Goal: Use online tool/utility: Use online tool/utility

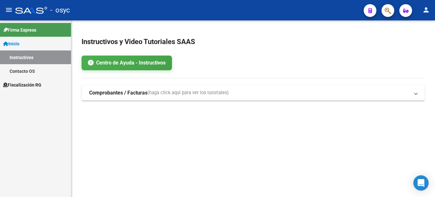
click at [36, 83] on span "Fiscalización RG" at bounding box center [22, 84] width 38 height 7
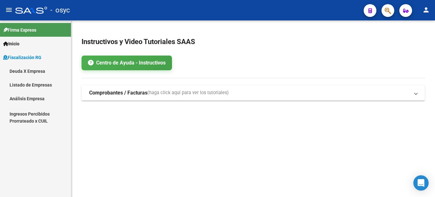
click at [369, 12] on icon "button" at bounding box center [371, 10] width 4 height 5
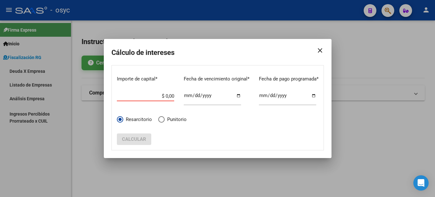
click at [158, 98] on input "$ 0,00" at bounding box center [145, 96] width 57 height 6
paste input "$ 906,64"
type input "$ 906,64"
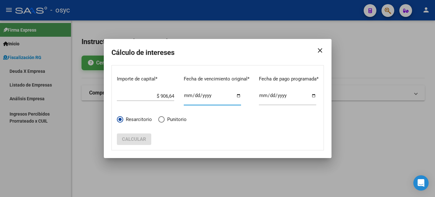
click at [187, 96] on input "Ingresar fecha" at bounding box center [212, 98] width 57 height 10
type input "[DATE]"
click at [139, 139] on span "Calcular" at bounding box center [134, 139] width 24 height 6
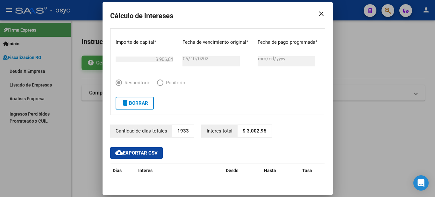
click at [178, 130] on p "1933" at bounding box center [183, 131] width 22 height 12
copy p "1933"
drag, startPoint x: 261, startPoint y: 130, endPoint x: 244, endPoint y: 130, distance: 17.5
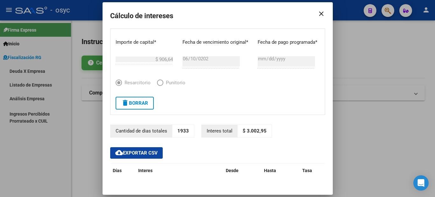
click at [244, 130] on p "$ 3.002,95" at bounding box center [255, 131] width 34 height 12
copy p "3.002,95"
click at [139, 104] on span "delete Borrar" at bounding box center [134, 103] width 27 height 6
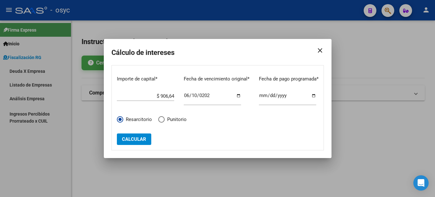
click at [193, 93] on input "[DATE]" at bounding box center [212, 98] width 57 height 10
type input "[DATE]"
click at [163, 97] on input "$ 906,64" at bounding box center [145, 96] width 57 height 6
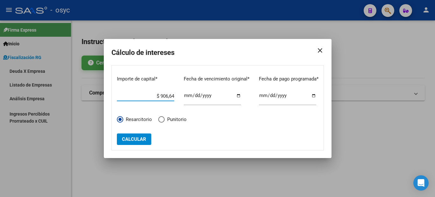
paste input "$ 621,56"
type input "$ 621,56"
click at [195, 94] on input "[DATE]" at bounding box center [212, 98] width 57 height 10
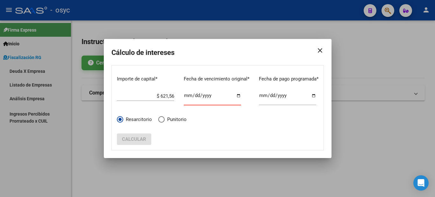
type input "[DATE]"
click button "Calcular" at bounding box center [134, 138] width 34 height 11
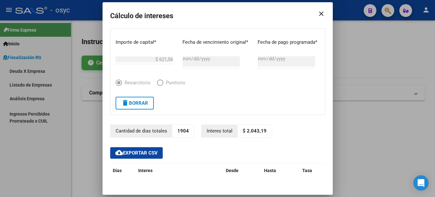
drag, startPoint x: 243, startPoint y: 131, endPoint x: 261, endPoint y: 128, distance: 18.4
click at [261, 128] on p "$ 2.043,19" at bounding box center [255, 131] width 34 height 12
copy p "2.043,19"
click at [136, 106] on button "delete Borrar" at bounding box center [135, 103] width 38 height 13
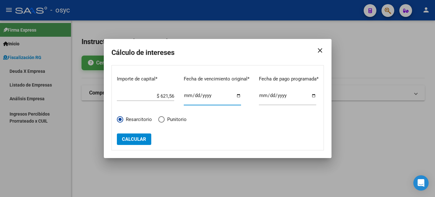
click at [196, 99] on input "[DATE]" at bounding box center [212, 98] width 57 height 10
click at [196, 95] on input "[DATE]" at bounding box center [212, 98] width 57 height 10
type input "[DATE]"
click at [151, 96] on input "$ 621,56" at bounding box center [145, 96] width 57 height 6
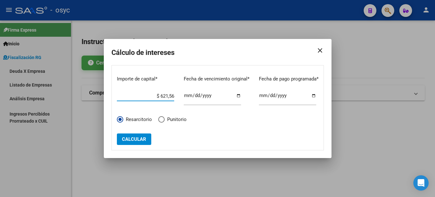
click at [151, 96] on input "$ 621,56" at bounding box center [145, 96] width 57 height 6
paste input "$ 621,56"
type input "$ 621,56"
click at [144, 141] on span "Calcular" at bounding box center [134, 139] width 24 height 6
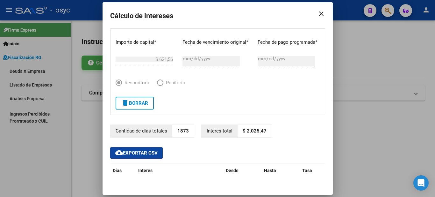
drag, startPoint x: 262, startPoint y: 130, endPoint x: 242, endPoint y: 131, distance: 19.5
click at [242, 131] on p "$ 2.025,47" at bounding box center [255, 131] width 34 height 12
copy p "2.025,47"
click at [140, 107] on button "delete Borrar" at bounding box center [135, 103] width 38 height 13
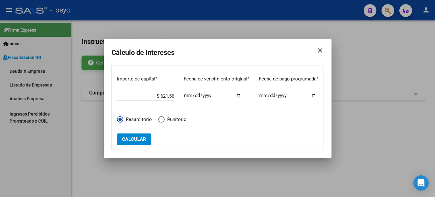
click at [194, 96] on input "[DATE]" at bounding box center [212, 98] width 57 height 10
type input "[DATE]"
click at [164, 92] on div "$ 621,56 Ingrese el importe" at bounding box center [145, 94] width 57 height 14
click at [162, 98] on input "$ 621,56" at bounding box center [145, 96] width 57 height 6
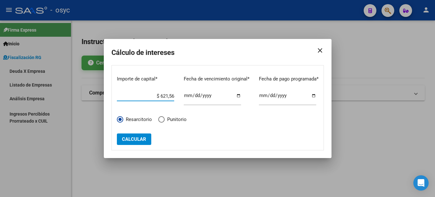
click at [162, 98] on input "$ 621,56" at bounding box center [145, 96] width 57 height 6
paste input "$ 1.201,67"
type input "$ 1.201,67"
click at [143, 137] on span "Calcular" at bounding box center [134, 139] width 24 height 6
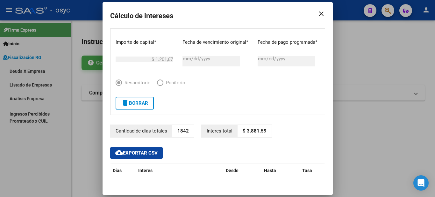
drag, startPoint x: 261, startPoint y: 130, endPoint x: 243, endPoint y: 132, distance: 17.7
click at [243, 132] on p "$ 3.881,59" at bounding box center [255, 131] width 34 height 12
copy p "3.881,59"
click at [139, 110] on form "Importe de capital * $ 1.201,67 Ingrese el importe Fecha de vencimiento origina…" at bounding box center [217, 71] width 215 height 86
click at [141, 105] on span "delete Borrar" at bounding box center [134, 103] width 27 height 6
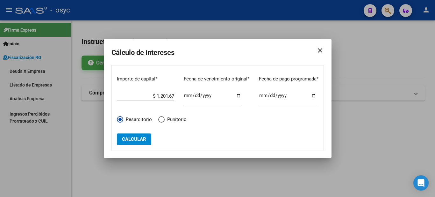
click at [193, 96] on input "[DATE]" at bounding box center [212, 98] width 57 height 10
type input "[DATE]"
click at [165, 95] on input "$ 1.201,67" at bounding box center [145, 96] width 57 height 6
paste input "$ 1.341,73"
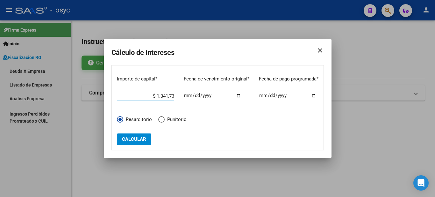
type input "$ 1.341,73"
click at [140, 134] on button "Calcular" at bounding box center [134, 138] width 34 height 11
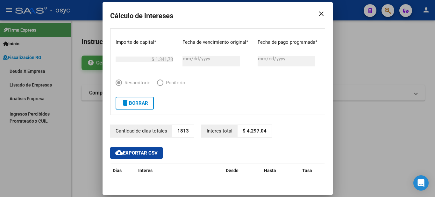
click at [252, 131] on p "$ 4.297,04" at bounding box center [255, 131] width 34 height 12
click at [256, 131] on p "$ 4.297,04" at bounding box center [255, 131] width 34 height 12
drag, startPoint x: 263, startPoint y: 130, endPoint x: 244, endPoint y: 131, distance: 18.8
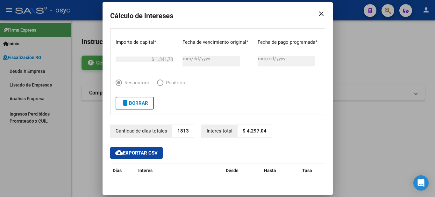
click at [244, 131] on p "$ 4.297,04" at bounding box center [255, 131] width 34 height 12
copy p "4.297,04"
click at [136, 103] on span "delete Borrar" at bounding box center [134, 103] width 27 height 6
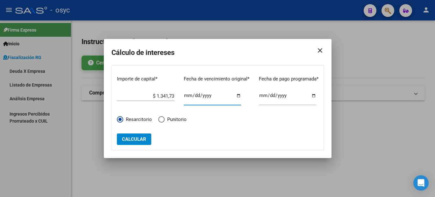
click at [193, 96] on input "[DATE]" at bounding box center [212, 98] width 57 height 10
type input "[DATE]"
click at [170, 98] on input "$ 1.341,73" at bounding box center [145, 96] width 57 height 6
paste input "$ 688,50"
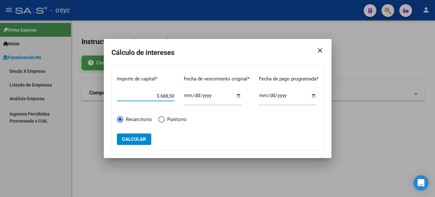
type input "$ 688,50"
click at [140, 135] on button "Calcular" at bounding box center [134, 138] width 34 height 11
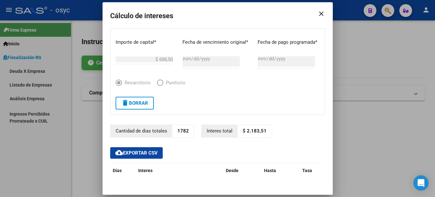
drag, startPoint x: 262, startPoint y: 130, endPoint x: 243, endPoint y: 132, distance: 19.2
click at [243, 132] on p "$ 2.183,51" at bounding box center [255, 131] width 34 height 12
copy p "2.183,51"
click at [141, 102] on span "delete Borrar" at bounding box center [134, 103] width 27 height 6
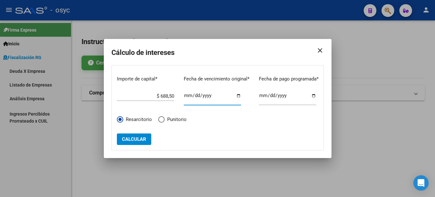
click at [193, 95] on input "[DATE]" at bounding box center [212, 98] width 57 height 10
type input "[DATE]"
click at [158, 97] on input "$ 688,50" at bounding box center [145, 96] width 57 height 6
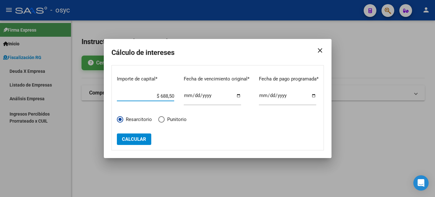
paste input "$ 1.377,00"
type input "$ 1.377,00"
click at [137, 139] on span "Calcular" at bounding box center [134, 139] width 24 height 6
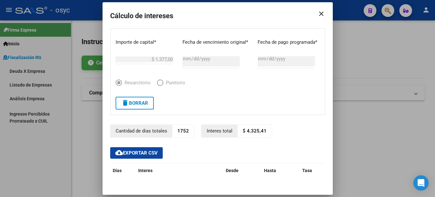
drag, startPoint x: 242, startPoint y: 130, endPoint x: 262, endPoint y: 131, distance: 19.1
click at [262, 131] on p "$ 4.325,41" at bounding box center [255, 131] width 34 height 12
copy p "4.325,41"
click at [138, 105] on span "delete Borrar" at bounding box center [134, 103] width 27 height 6
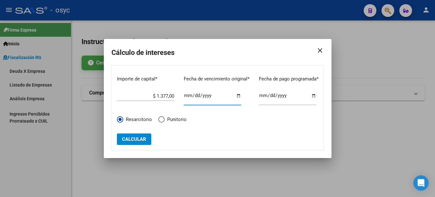
click at [196, 97] on input "[DATE]" at bounding box center [212, 98] width 57 height 10
type input "[DATE]"
click at [161, 97] on input "$ 1.377,00" at bounding box center [145, 96] width 57 height 6
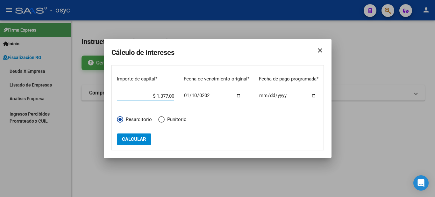
paste input "$ 1.642,84"
type input "$ 1.642,84"
click at [141, 142] on button "Calcular" at bounding box center [134, 138] width 34 height 11
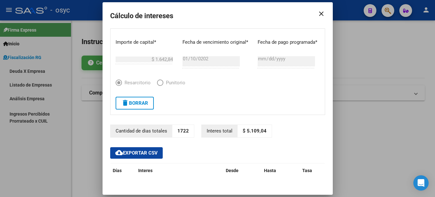
drag, startPoint x: 263, startPoint y: 131, endPoint x: 244, endPoint y: 131, distance: 19.1
click at [243, 131] on p "$ 5.109,04" at bounding box center [255, 131] width 34 height 12
copy p "5.109,04"
click at [133, 109] on button "delete Borrar" at bounding box center [135, 103] width 38 height 13
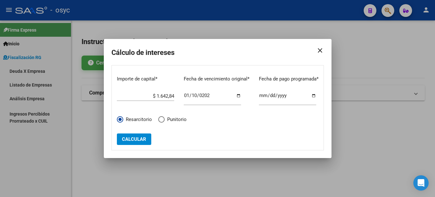
click at [194, 93] on input "[DATE]" at bounding box center [212, 98] width 57 height 10
type input "[DATE]"
click at [172, 96] on div "Importe de capital * $ 1.642,84 Ingrese el importe Fecha de vencimiento origina…" at bounding box center [218, 90] width 202 height 40
click at [169, 96] on input "$ 1.642,84" at bounding box center [145, 96] width 57 height 6
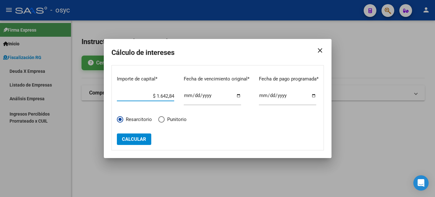
paste input "$ 765,00"
click at [140, 141] on span "Calcular" at bounding box center [134, 139] width 24 height 6
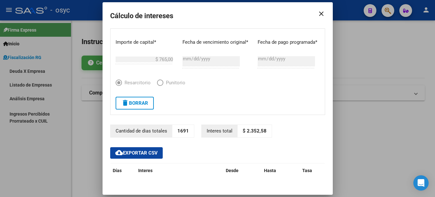
drag, startPoint x: 262, startPoint y: 130, endPoint x: 244, endPoint y: 131, distance: 18.5
click at [244, 131] on p "$ 2.352,58" at bounding box center [255, 131] width 34 height 12
copy p "2.352,58"
click at [140, 106] on button "delete Borrar" at bounding box center [135, 103] width 38 height 13
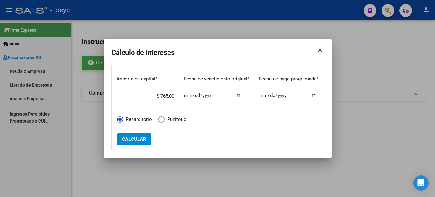
click at [162, 100] on div "$ 765,00 Ingrese el importe" at bounding box center [145, 94] width 57 height 14
click at [164, 96] on input "$ 765,00" at bounding box center [145, 96] width 57 height 6
paste input "$ 1.530,00"
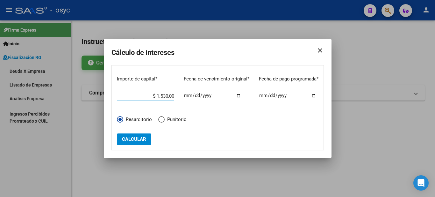
type input "$ 1.530,00"
click at [196, 96] on input "[DATE]" at bounding box center [212, 98] width 57 height 10
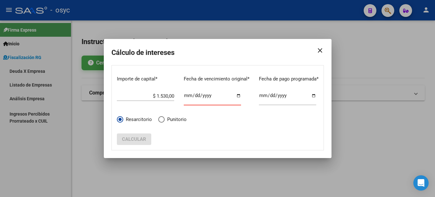
type input "[DATE]"
click at [144, 139] on span "Calcular" at bounding box center [134, 139] width 24 height 6
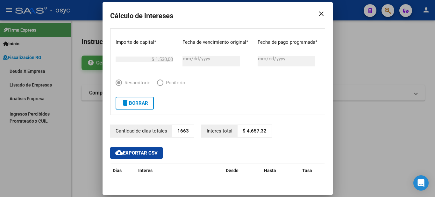
click at [258, 132] on p "$ 4.657,32" at bounding box center [255, 131] width 34 height 12
click at [257, 131] on p "$ 4.657,32" at bounding box center [255, 131] width 34 height 12
click at [140, 107] on button "delete Borrar" at bounding box center [135, 103] width 38 height 13
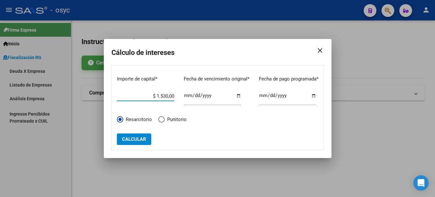
click at [160, 97] on input "$ 1.530,00" at bounding box center [145, 96] width 57 height 6
paste input "$ 826,20"
type input "$ 826,20"
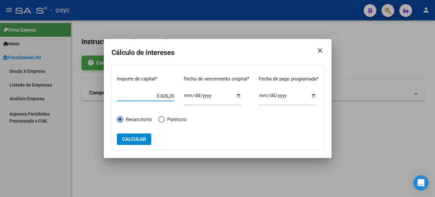
click at [194, 94] on input "[DATE]" at bounding box center [212, 98] width 57 height 10
type input "[DATE]"
click button "Calcular" at bounding box center [134, 138] width 34 height 11
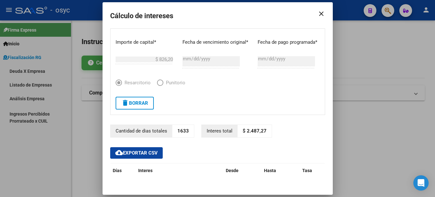
drag, startPoint x: 263, startPoint y: 130, endPoint x: 244, endPoint y: 128, distance: 19.5
click at [244, 128] on p "$ 2.487,27" at bounding box center [255, 131] width 34 height 12
click at [138, 105] on span "delete Borrar" at bounding box center [134, 103] width 27 height 6
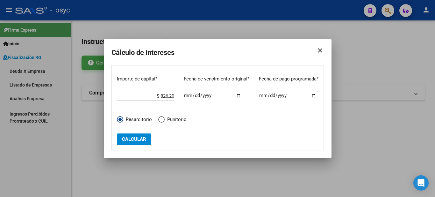
drag, startPoint x: 192, startPoint y: 94, endPoint x: 192, endPoint y: 104, distance: 9.9
click at [193, 94] on input "[DATE]" at bounding box center [212, 98] width 57 height 10
type input "[DATE]"
click button "Calcular" at bounding box center [134, 138] width 34 height 11
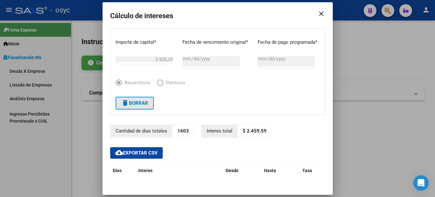
click at [138, 105] on span "delete Borrar" at bounding box center [134, 103] width 27 height 6
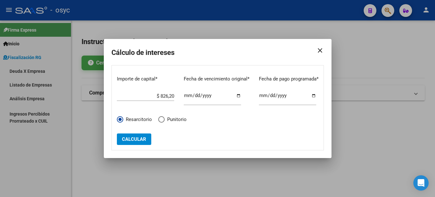
click at [165, 97] on input "$ 826,20" at bounding box center [145, 96] width 57 height 6
paste input "$ 980,10"
type input "$ 980,10"
click at [142, 142] on span "Calcular" at bounding box center [134, 139] width 24 height 6
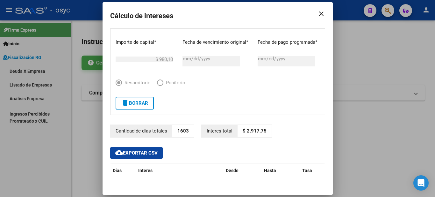
drag, startPoint x: 262, startPoint y: 129, endPoint x: 244, endPoint y: 130, distance: 18.2
click at [244, 130] on p "$ 2.917,75" at bounding box center [255, 131] width 34 height 12
click at [141, 103] on span "delete Borrar" at bounding box center [134, 103] width 27 height 6
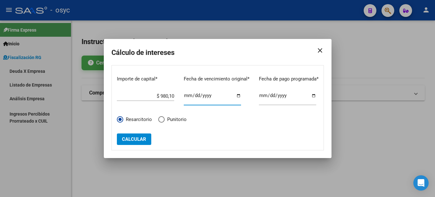
click at [194, 95] on input "[DATE]" at bounding box center [212, 98] width 57 height 10
type input "[DATE]"
click at [170, 92] on div "$ 980,10 Ingrese el importe" at bounding box center [145, 94] width 57 height 14
paste input "$ 1.660,50"
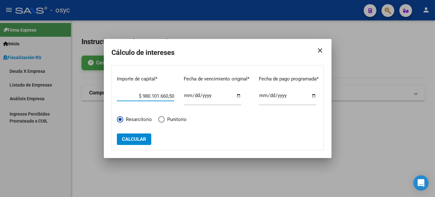
click at [173, 94] on div "Importe de capital * $ 980.101.660,50 Ingrese el importe Fecha de vencimiento o…" at bounding box center [218, 90] width 202 height 40
click at [171, 94] on input "$ 980.101.660,50" at bounding box center [145, 96] width 57 height 6
paste input "$ 1.660,50"
click at [127, 138] on span "Calcular" at bounding box center [134, 139] width 24 height 6
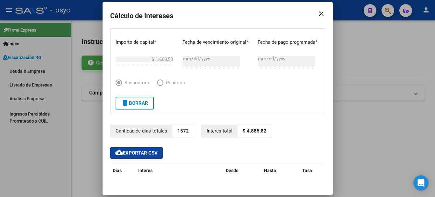
drag, startPoint x: 263, startPoint y: 132, endPoint x: 243, endPoint y: 131, distance: 20.1
click at [243, 131] on p "$ 4.885,82" at bounding box center [255, 131] width 34 height 12
click at [146, 101] on span "delete Borrar" at bounding box center [134, 103] width 27 height 6
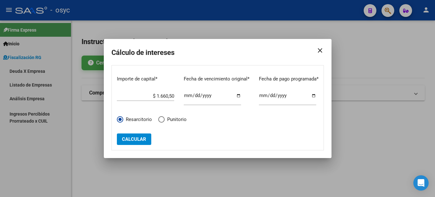
click at [163, 96] on input "$ 1.660,50" at bounding box center [145, 96] width 57 height 6
paste input "$ 2.891,70"
type input "$ 2.891,70"
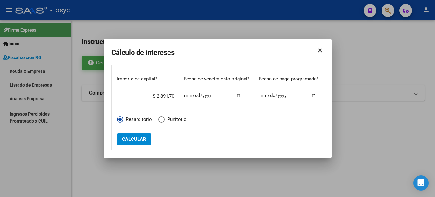
type input "[DATE]"
click button "Calcular" at bounding box center [134, 138] width 34 height 11
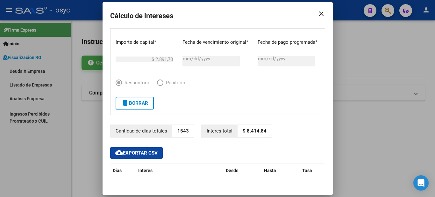
drag, startPoint x: 263, startPoint y: 131, endPoint x: 243, endPoint y: 131, distance: 20.7
click at [243, 131] on p "$ 8.414,84" at bounding box center [255, 131] width 34 height 12
click at [135, 104] on span "delete Borrar" at bounding box center [134, 103] width 27 height 6
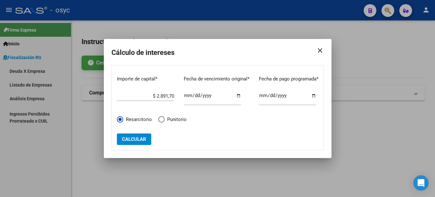
click at [193, 95] on input "[DATE]" at bounding box center [212, 98] width 57 height 10
type input "[DATE]"
click at [168, 99] on input "$ 2.891,70" at bounding box center [145, 96] width 57 height 6
click at [168, 98] on input "$ 2.891,70" at bounding box center [145, 96] width 57 height 6
paste input "$ 3.053,70"
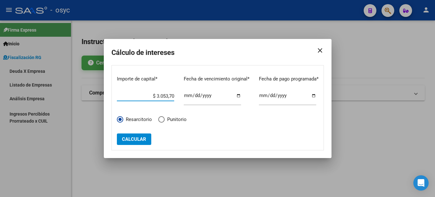
type input "$ 3.053,70"
click at [142, 137] on span "Calcular" at bounding box center [134, 139] width 24 height 6
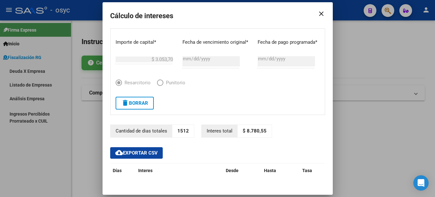
drag, startPoint x: 263, startPoint y: 131, endPoint x: 243, endPoint y: 129, distance: 19.9
click at [243, 129] on p "$ 8.780,55" at bounding box center [255, 131] width 34 height 12
click at [138, 106] on button "delete Borrar" at bounding box center [135, 103] width 38 height 13
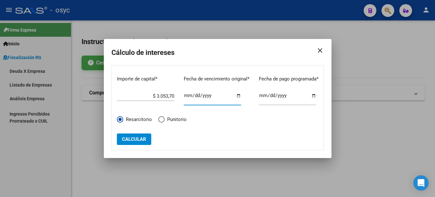
click at [194, 93] on input "[DATE]" at bounding box center [212, 98] width 57 height 10
type input "[DATE]"
click at [163, 90] on div "$ 3.053,70 Ingrese el importe" at bounding box center [145, 94] width 57 height 14
click at [162, 94] on input "$ 3.053,70" at bounding box center [145, 96] width 57 height 6
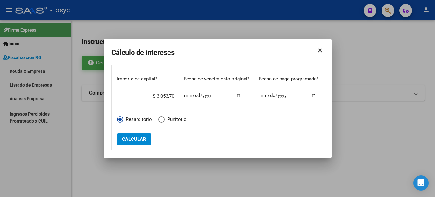
paste input "$ 4.534,36"
type input "$ 4.534,36"
click at [139, 140] on span "Calcular" at bounding box center [134, 139] width 24 height 6
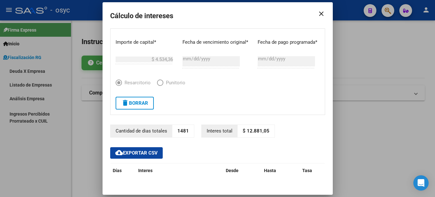
drag, startPoint x: 265, startPoint y: 129, endPoint x: 243, endPoint y: 130, distance: 22.0
click at [243, 130] on p "$ 12.881,05" at bounding box center [256, 131] width 37 height 12
click at [144, 100] on span "delete Borrar" at bounding box center [134, 103] width 27 height 6
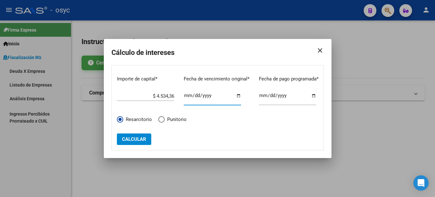
click at [193, 93] on input "[DATE]" at bounding box center [212, 98] width 57 height 10
type input "[DATE]"
click at [164, 94] on input "$ 4.534,36" at bounding box center [145, 96] width 57 height 6
paste input "$ 4.071,53"
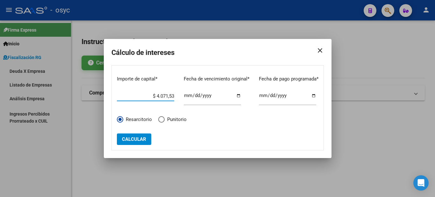
type input "$ 4.071,53"
click at [143, 138] on span "Calcular" at bounding box center [134, 139] width 24 height 6
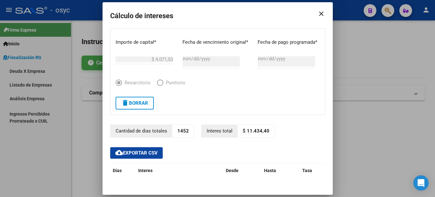
drag, startPoint x: 263, startPoint y: 131, endPoint x: 244, endPoint y: 130, distance: 19.1
click at [244, 130] on p "$ 11.434,40" at bounding box center [256, 131] width 37 height 12
click at [137, 104] on span "delete Borrar" at bounding box center [134, 103] width 27 height 6
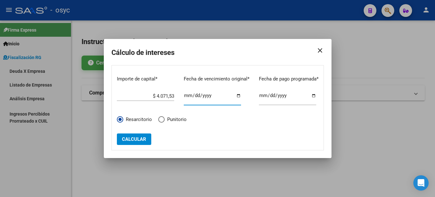
click at [193, 96] on input "[DATE]" at bounding box center [212, 98] width 57 height 10
type input "[DATE]"
click at [166, 96] on input "$ 4.071,53" at bounding box center [145, 96] width 57 height 6
paste input "$ 1.017,88"
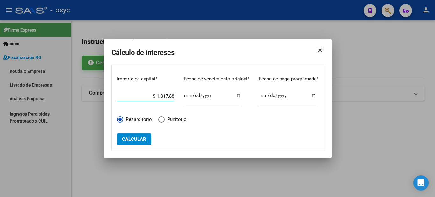
type input "$ 1.017,88"
click at [145, 135] on button "Calcular" at bounding box center [134, 138] width 34 height 11
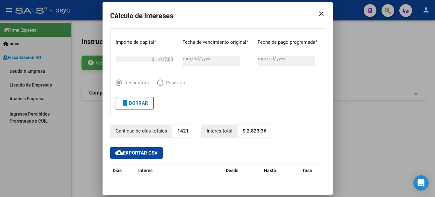
drag, startPoint x: 262, startPoint y: 130, endPoint x: 243, endPoint y: 131, distance: 18.8
click at [243, 131] on p "$ 2.823,36" at bounding box center [255, 131] width 34 height 12
click at [134, 104] on span "delete Borrar" at bounding box center [134, 103] width 27 height 6
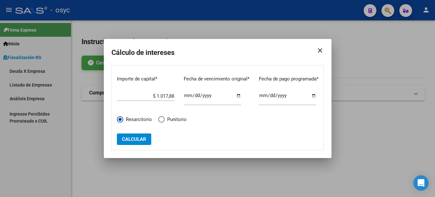
click at [194, 94] on input "[DATE]" at bounding box center [212, 98] width 57 height 10
type input "[DATE]"
click at [158, 95] on input "$ 1.017,88" at bounding box center [145, 96] width 57 height 6
paste input "$ 9.754,20"
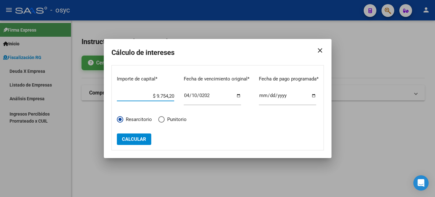
type input "$ 9.754,20"
click at [140, 135] on button "Calcular" at bounding box center [134, 138] width 34 height 11
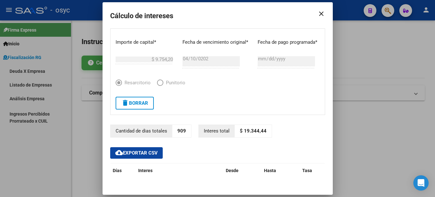
drag, startPoint x: 261, startPoint y: 128, endPoint x: 240, endPoint y: 131, distance: 21.2
click at [240, 131] on p "$ 19.344,44" at bounding box center [253, 131] width 37 height 12
click at [143, 104] on span "delete Borrar" at bounding box center [134, 103] width 27 height 6
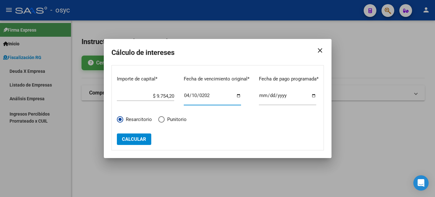
click at [196, 94] on input "[DATE]" at bounding box center [212, 98] width 57 height 10
type input "[DATE]"
click at [166, 97] on input "$ 9.754,20" at bounding box center [145, 96] width 57 height 6
paste input "$ 9.746,10"
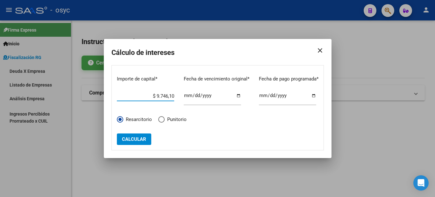
type input "$ 9.746,10"
click at [138, 139] on span "Calcular" at bounding box center [134, 139] width 24 height 6
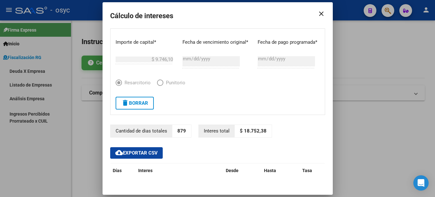
drag, startPoint x: 263, startPoint y: 130, endPoint x: 241, endPoint y: 131, distance: 21.7
click at [241, 131] on p "$ 18.752,38" at bounding box center [253, 131] width 37 height 12
click at [140, 102] on span "delete Borrar" at bounding box center [134, 103] width 27 height 6
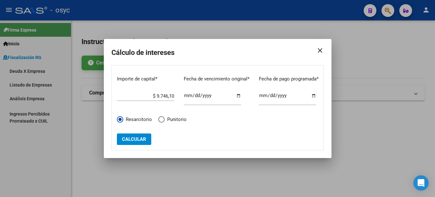
click at [193, 96] on input "[DATE]" at bounding box center [212, 98] width 57 height 10
type input "[DATE]"
click at [165, 96] on input "$ 9.746,10" at bounding box center [145, 96] width 57 height 6
paste input "$ 10.633,50"
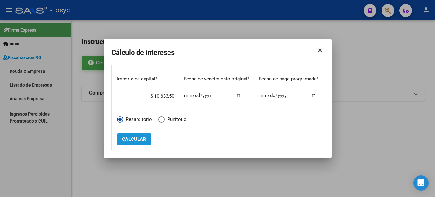
click at [141, 136] on span "Calcular" at bounding box center [134, 139] width 24 height 6
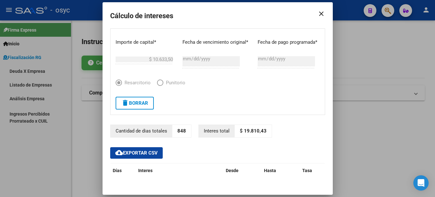
drag, startPoint x: 263, startPoint y: 130, endPoint x: 241, endPoint y: 132, distance: 22.1
click at [241, 132] on p "$ 19.810,43" at bounding box center [253, 131] width 37 height 12
click at [139, 103] on span "delete Borrar" at bounding box center [134, 103] width 27 height 6
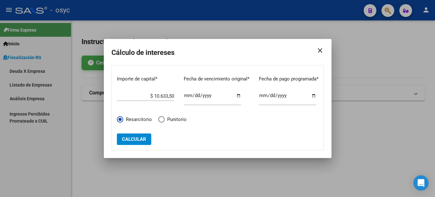
click at [160, 96] on input "$ 10.633,50" at bounding box center [145, 96] width 57 height 6
paste input "$ 12.406,39"
type input "$ 12.406,39"
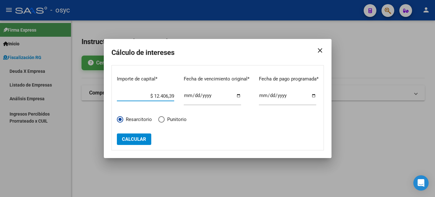
click at [192, 97] on input "[DATE]" at bounding box center [212, 98] width 57 height 10
type input "[DATE]"
click at [152, 136] on form "Importe de capital * $ 12.406,39 Ingrese el importe Fecha de vencimiento origin…" at bounding box center [218, 107] width 213 height 85
click at [143, 140] on span "Calcular" at bounding box center [134, 139] width 24 height 6
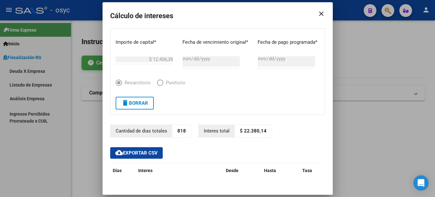
drag, startPoint x: 241, startPoint y: 131, endPoint x: 262, endPoint y: 131, distance: 21.3
click at [262, 131] on p "$ 22.380,14" at bounding box center [253, 131] width 37 height 12
click at [135, 101] on span "delete Borrar" at bounding box center [134, 103] width 27 height 6
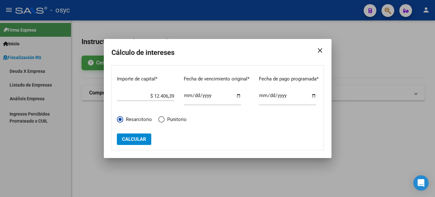
click at [191, 97] on input "[DATE]" at bounding box center [212, 98] width 57 height 10
type input "[DATE]"
click at [169, 97] on input "$ 12.406,39" at bounding box center [145, 96] width 57 height 6
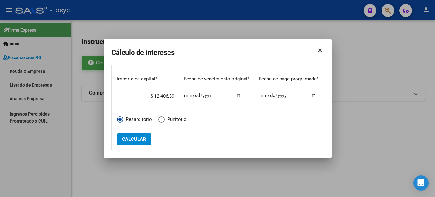
paste input "$ 11.696,86"
type input "$ 11.696,86"
click at [141, 137] on span "Calcular" at bounding box center [134, 139] width 24 height 6
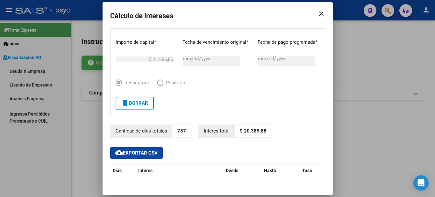
drag, startPoint x: 241, startPoint y: 129, endPoint x: 261, endPoint y: 129, distance: 20.1
click at [261, 129] on p "$ 20.385,88" at bounding box center [253, 131] width 37 height 12
click at [137, 102] on span "delete Borrar" at bounding box center [134, 103] width 27 height 6
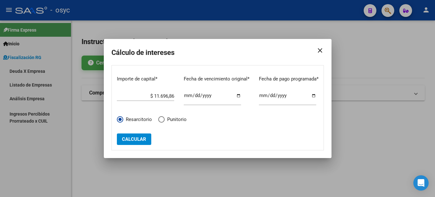
click at [193, 94] on input "[DATE]" at bounding box center [212, 98] width 57 height 10
type input "[DATE]"
click at [164, 98] on input "$ 11.696,86" at bounding box center [145, 96] width 57 height 6
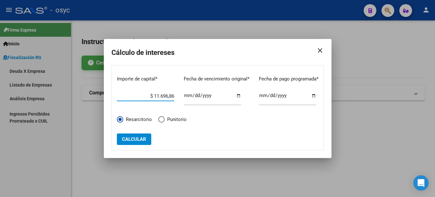
paste input "$ 5.848,42"
type input "$ 5.848,42"
click at [144, 139] on span "Calcular" at bounding box center [134, 139] width 24 height 6
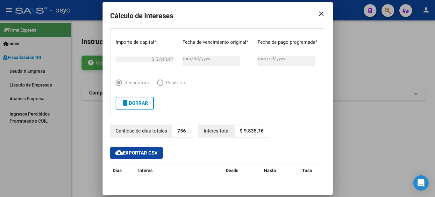
drag, startPoint x: 240, startPoint y: 129, endPoint x: 260, endPoint y: 129, distance: 19.8
click at [260, 129] on p "$ 9.835,76" at bounding box center [252, 131] width 34 height 12
click at [132, 103] on span "delete Borrar" at bounding box center [134, 103] width 27 height 6
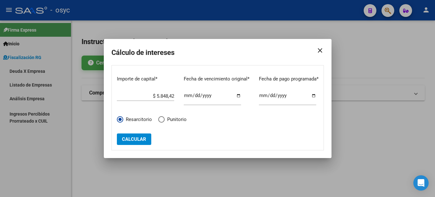
click at [190, 98] on input "[DATE]" at bounding box center [212, 98] width 57 height 10
type input "[DATE]"
click at [172, 96] on input "$ 5.848,42" at bounding box center [145, 96] width 57 height 6
paste input "$ 5.848,42"
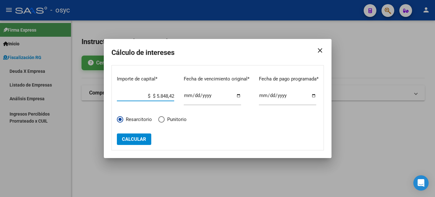
type input "$ 5.848,42"
click at [144, 134] on button "Calcular" at bounding box center [134, 138] width 34 height 11
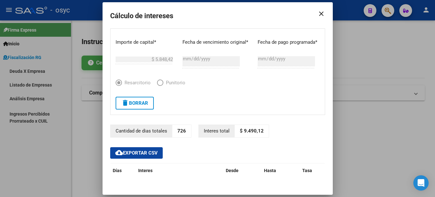
drag, startPoint x: 259, startPoint y: 129, endPoint x: 240, endPoint y: 131, distance: 18.9
click at [240, 131] on p "$ 9.490,12" at bounding box center [252, 131] width 34 height 12
click at [143, 105] on span "delete Borrar" at bounding box center [134, 103] width 27 height 6
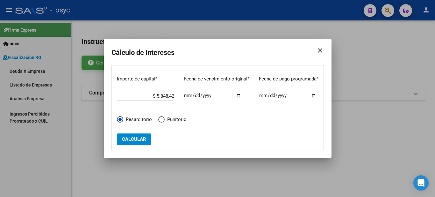
click at [194, 96] on input "[DATE]" at bounding box center [212, 98] width 57 height 10
type input "[DATE]"
click at [171, 97] on input "$ 5.848,42" at bounding box center [145, 96] width 57 height 6
paste input "$ 5.848,42"
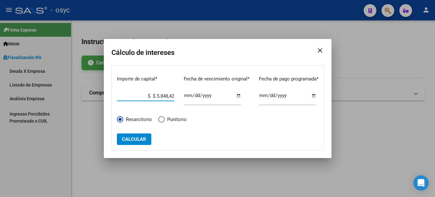
type input "$ 5.848,42"
click at [136, 138] on span "Calcular" at bounding box center [134, 139] width 24 height 6
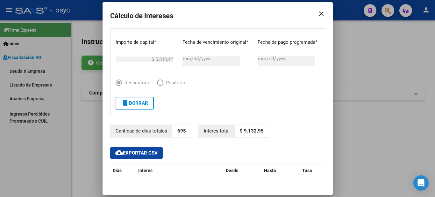
drag, startPoint x: 239, startPoint y: 130, endPoint x: 258, endPoint y: 131, distance: 19.1
click at [258, 131] on p "$ 9.132,95" at bounding box center [252, 131] width 34 height 12
click at [143, 105] on span "delete Borrar" at bounding box center [134, 103] width 27 height 6
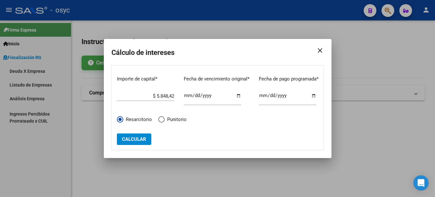
click at [195, 97] on input "[DATE]" at bounding box center [212, 98] width 57 height 10
type input "[DATE]"
click at [167, 99] on input "$ 5.848,42" at bounding box center [145, 96] width 57 height 6
paste input "$ 5.848,42"
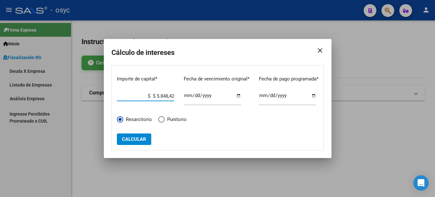
type input "$ 5.848,42"
click at [140, 142] on button "Calcular" at bounding box center [134, 138] width 34 height 11
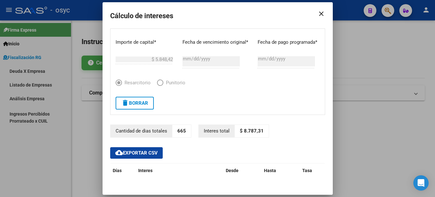
drag, startPoint x: 240, startPoint y: 132, endPoint x: 260, endPoint y: 132, distance: 19.8
click at [260, 132] on p "$ 8.787,31" at bounding box center [252, 131] width 34 height 12
click at [141, 101] on span "delete Borrar" at bounding box center [134, 103] width 27 height 6
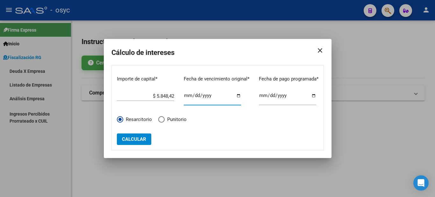
click at [192, 93] on input "[DATE]" at bounding box center [212, 98] width 57 height 10
type input "[DATE]"
click at [162, 96] on input "$ 5.848,42" at bounding box center [145, 96] width 57 height 6
paste input "$ 5.848,42"
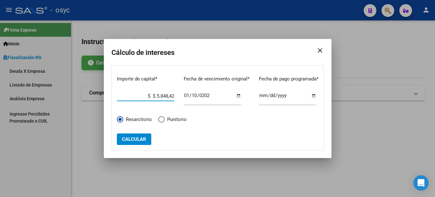
type input "$ 5.848,42"
click at [139, 142] on span "Calcular" at bounding box center [134, 139] width 24 height 6
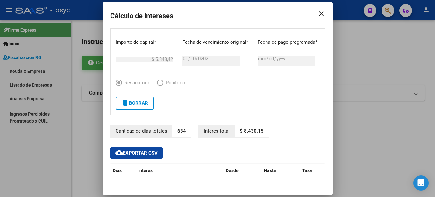
drag, startPoint x: 240, startPoint y: 131, endPoint x: 259, endPoint y: 131, distance: 18.8
click at [259, 131] on p "$ 8.430,15" at bounding box center [252, 131] width 34 height 12
click at [136, 106] on button "delete Borrar" at bounding box center [135, 103] width 38 height 13
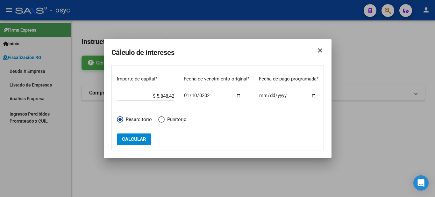
click at [195, 96] on input "[DATE]" at bounding box center [212, 98] width 57 height 10
type input "[DATE]"
click at [162, 94] on input "$ 5.848,42" at bounding box center [145, 96] width 57 height 6
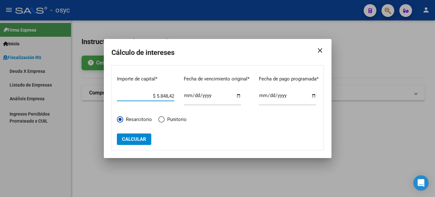
paste input "$ 8.772,63"
click at [138, 141] on span "Calcular" at bounding box center [134, 139] width 24 height 6
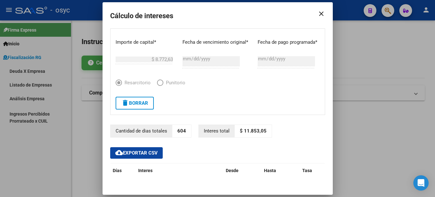
drag, startPoint x: 241, startPoint y: 130, endPoint x: 261, endPoint y: 133, distance: 20.5
click at [261, 133] on p "$ 11.853,05" at bounding box center [253, 131] width 37 height 12
click at [133, 100] on span "delete Borrar" at bounding box center [134, 103] width 27 height 6
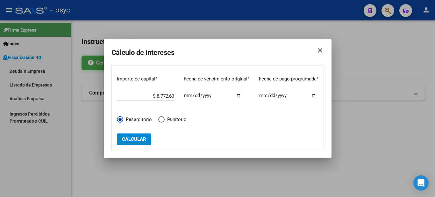
click at [162, 95] on input "$ 8.772,63" at bounding box center [145, 96] width 57 height 6
paste input "$ 8.772,63"
type input "$ 8.772,63"
click at [196, 96] on input "[DATE]" at bounding box center [212, 98] width 57 height 10
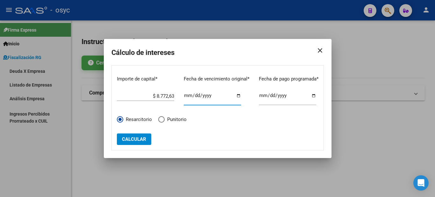
type input "[DATE]"
click button "Calcular" at bounding box center [134, 138] width 34 height 11
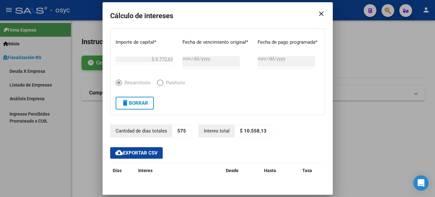
drag, startPoint x: 241, startPoint y: 130, endPoint x: 262, endPoint y: 131, distance: 20.7
click at [262, 131] on p "$ 10.558,13" at bounding box center [253, 131] width 37 height 12
click at [141, 103] on span "delete Borrar" at bounding box center [134, 103] width 27 height 6
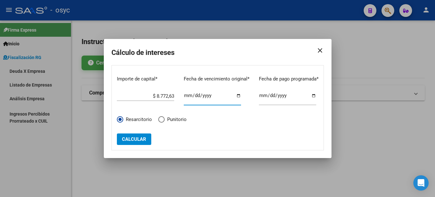
click at [195, 96] on input "[DATE]" at bounding box center [212, 98] width 57 height 10
type input "[DATE]"
click at [162, 96] on input "$ 8.772,63" at bounding box center [145, 96] width 57 height 6
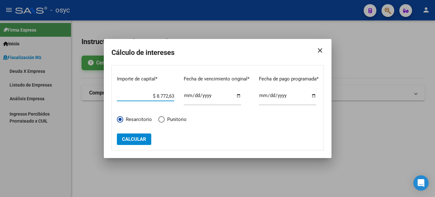
paste input "$ 8.772,63"
type input "$ 8.772,63"
click at [135, 137] on span "Calcular" at bounding box center [134, 139] width 24 height 6
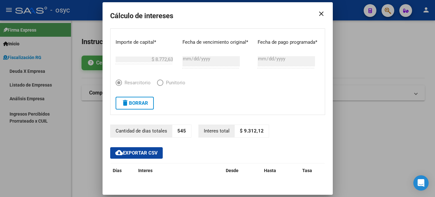
drag, startPoint x: 239, startPoint y: 132, endPoint x: 260, endPoint y: 131, distance: 21.0
click at [260, 131] on p "$ 9.312,12" at bounding box center [252, 131] width 34 height 12
click at [141, 104] on span "delete Borrar" at bounding box center [134, 103] width 27 height 6
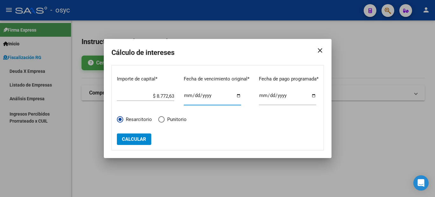
click at [193, 95] on input "[DATE]" at bounding box center [212, 98] width 57 height 10
type input "[DATE]"
click at [163, 96] on input "$ 8.772,63" at bounding box center [145, 96] width 57 height 6
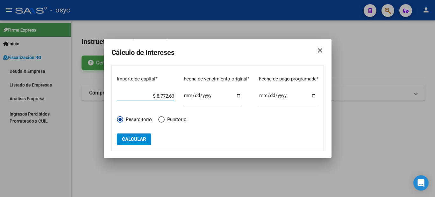
paste input "$ 30.904,75"
click at [135, 138] on span "Calcular" at bounding box center [134, 139] width 24 height 6
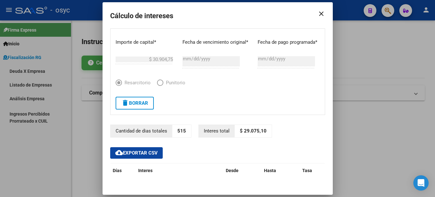
drag, startPoint x: 241, startPoint y: 129, endPoint x: 261, endPoint y: 131, distance: 20.8
click at [261, 131] on p "$ 29.075,10" at bounding box center [253, 131] width 37 height 12
click at [143, 103] on span "delete Borrar" at bounding box center [134, 103] width 27 height 6
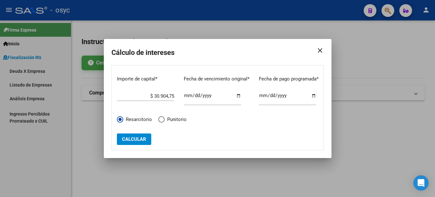
click at [162, 97] on input "$ 30.904,75" at bounding box center [145, 96] width 57 height 6
paste input "$ 38.036,48"
type input "$ 38.036,48"
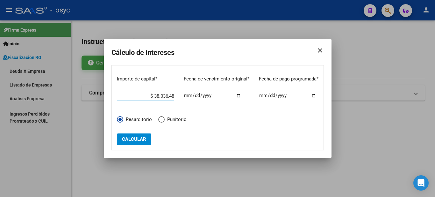
click at [193, 95] on input "[DATE]" at bounding box center [212, 98] width 57 height 10
type input "[DATE]"
click button "Calcular" at bounding box center [134, 138] width 34 height 11
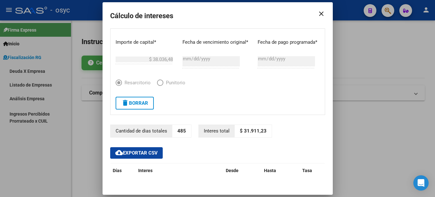
drag, startPoint x: 240, startPoint y: 132, endPoint x: 263, endPoint y: 132, distance: 22.9
click at [263, 132] on p "$ 31.911,23" at bounding box center [253, 131] width 37 height 12
click at [137, 104] on span "delete Borrar" at bounding box center [134, 103] width 27 height 6
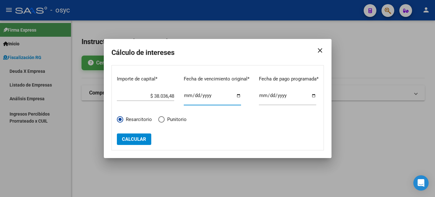
click at [192, 97] on input "[DATE]" at bounding box center [212, 98] width 57 height 10
type input "[DATE]"
click at [162, 97] on input "$ 38.036,48" at bounding box center [145, 96] width 57 height 6
paste input "$ 86.202,09"
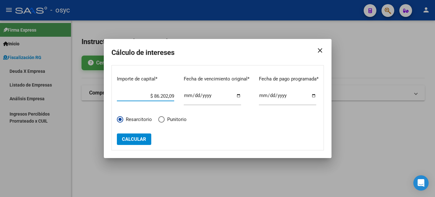
type input "$ 86.202,09"
click at [137, 138] on span "Calcular" at bounding box center [134, 139] width 24 height 6
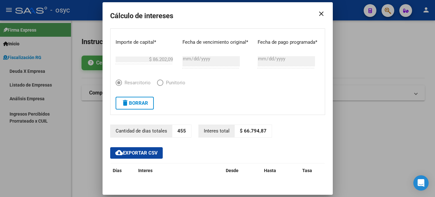
drag, startPoint x: 240, startPoint y: 130, endPoint x: 265, endPoint y: 131, distance: 25.8
click at [265, 131] on p "$ 66.794,87" at bounding box center [253, 131] width 37 height 12
click at [140, 104] on span "delete Borrar" at bounding box center [134, 103] width 27 height 6
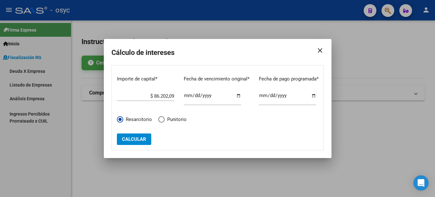
click at [192, 96] on input "[DATE]" at bounding box center [212, 98] width 57 height 10
type input "[DATE]"
click at [167, 95] on input "$ 86.202,09" at bounding box center [145, 96] width 57 height 6
paste input "$ 65.270,60"
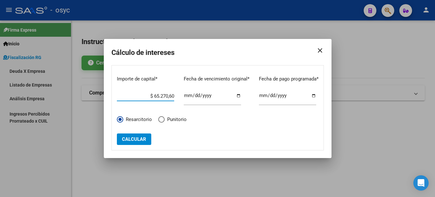
type input "$ 65.270,60"
click at [135, 139] on span "Calcular" at bounding box center [134, 139] width 24 height 6
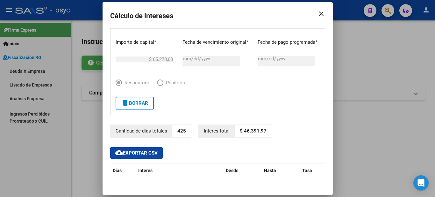
drag, startPoint x: 240, startPoint y: 130, endPoint x: 263, endPoint y: 133, distance: 23.4
click at [263, 133] on p "$ 46.391,97" at bounding box center [253, 131] width 37 height 12
click at [136, 107] on button "delete Borrar" at bounding box center [135, 103] width 38 height 13
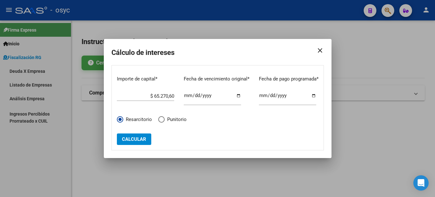
click at [194, 96] on input "[DATE]" at bounding box center [212, 98] width 57 height 10
type input "[DATE]"
click at [167, 97] on input "$ 65.270,60" at bounding box center [145, 96] width 57 height 6
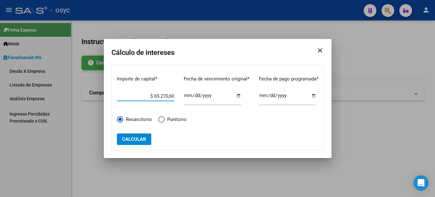
paste input "$ 65.270,60"
type input "$ 65.270,60"
click at [137, 137] on span "Calcular" at bounding box center [134, 139] width 24 height 6
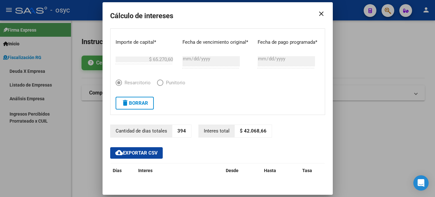
drag, startPoint x: 240, startPoint y: 131, endPoint x: 265, endPoint y: 132, distance: 24.9
click at [265, 132] on p "$ 42.068,66" at bounding box center [253, 131] width 37 height 12
click at [137, 106] on span "delete Borrar" at bounding box center [134, 103] width 27 height 6
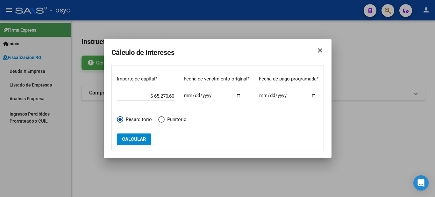
click at [192, 96] on input "[DATE]" at bounding box center [212, 98] width 57 height 10
type input "[DATE]"
click at [166, 97] on input "$ 65.270,60" at bounding box center [145, 96] width 57 height 6
paste input "$ 65.270,52"
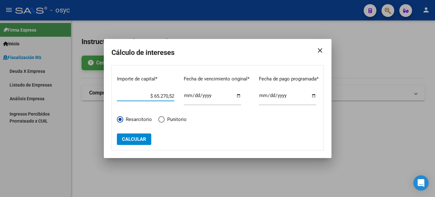
type input "$ 65.270,52"
click at [145, 138] on button "Calcular" at bounding box center [134, 138] width 34 height 11
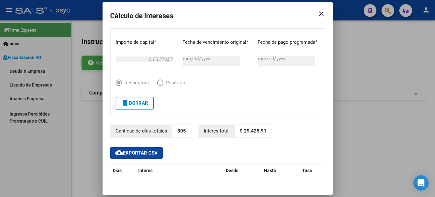
drag, startPoint x: 240, startPoint y: 129, endPoint x: 258, endPoint y: 133, distance: 18.4
click at [262, 132] on p "$ 29.425,91" at bounding box center [253, 131] width 37 height 12
click at [138, 104] on span "delete Borrar" at bounding box center [134, 103] width 27 height 6
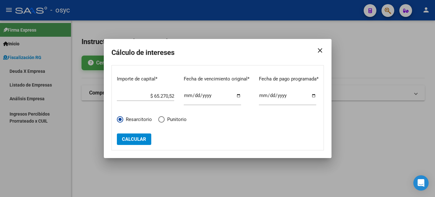
click at [191, 96] on input "[DATE]" at bounding box center [212, 98] width 57 height 10
type input "[DATE]"
click at [163, 101] on div "$ 65.270,52 Ingrese el importe" at bounding box center [145, 94] width 57 height 14
click at [165, 98] on input "$ 65.270,52" at bounding box center [145, 96] width 57 height 6
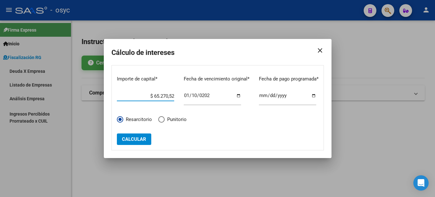
click at [165, 98] on input "$ 65.270,52" at bounding box center [145, 96] width 57 height 6
paste input "$ 65.270,52"
type input "$ 65.270,52"
click at [124, 144] on button "Calcular" at bounding box center [134, 138] width 34 height 11
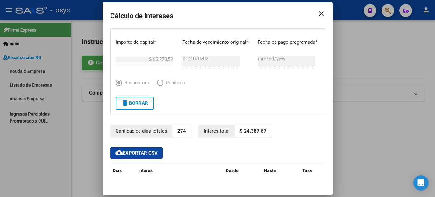
drag, startPoint x: 239, startPoint y: 129, endPoint x: 263, endPoint y: 130, distance: 24.2
click at [263, 130] on p "$ 24.387,67" at bounding box center [253, 131] width 37 height 12
drag, startPoint x: 140, startPoint y: 102, endPoint x: 176, endPoint y: 94, distance: 36.9
click at [139, 102] on span "delete Borrar" at bounding box center [134, 103] width 27 height 6
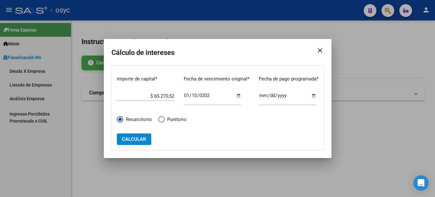
click at [195, 96] on input "[DATE]" at bounding box center [212, 98] width 57 height 10
type input "[DATE]"
click at [162, 94] on input "$ 65.270,52" at bounding box center [145, 96] width 57 height 6
paste input "$ 65.270,52"
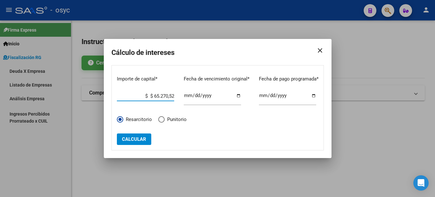
type input "$ 65.270,52"
click at [131, 137] on span "Calcular" at bounding box center [134, 139] width 24 height 6
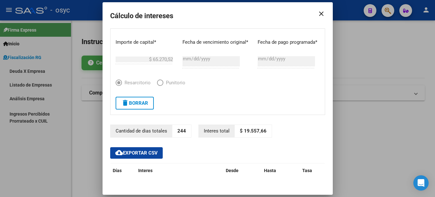
drag, startPoint x: 240, startPoint y: 128, endPoint x: 265, endPoint y: 131, distance: 25.9
click at [265, 131] on p "$ 19.557,66" at bounding box center [253, 131] width 37 height 12
click at [140, 104] on span "delete Borrar" at bounding box center [134, 103] width 27 height 6
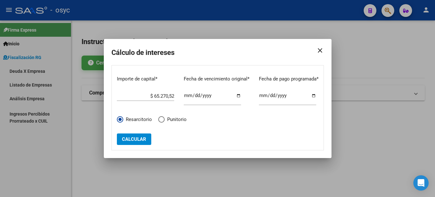
click at [194, 94] on input "[DATE]" at bounding box center [212, 98] width 57 height 10
type input "[DATE]"
click at [163, 98] on input "$ 65.270,52" at bounding box center [145, 96] width 57 height 6
click at [162, 98] on input "$ 65.270,52" at bounding box center [145, 96] width 57 height 6
paste input "$ 65.270,52"
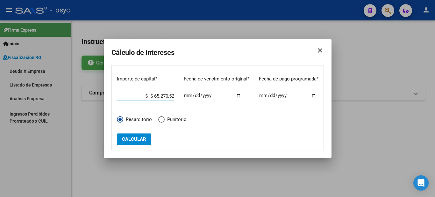
type input "$ 65.270,52"
click at [144, 139] on span "Calcular" at bounding box center [134, 139] width 24 height 6
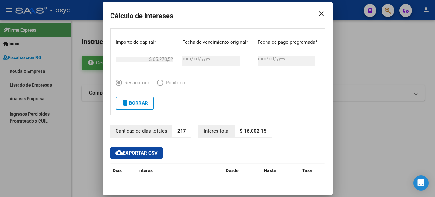
drag, startPoint x: 263, startPoint y: 130, endPoint x: 241, endPoint y: 133, distance: 22.1
click at [241, 133] on p "$ 16.002,15" at bounding box center [253, 131] width 37 height 12
click at [140, 104] on span "delete Borrar" at bounding box center [134, 103] width 27 height 6
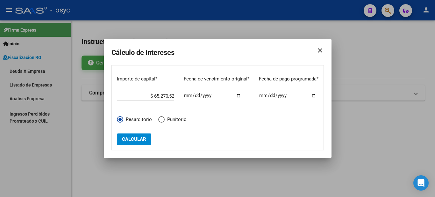
click at [191, 100] on input "[DATE]" at bounding box center [212, 98] width 57 height 10
click at [194, 97] on input "[DATE]" at bounding box center [212, 98] width 57 height 10
type input "[DATE]"
click at [160, 97] on input "$ 65.270,52" at bounding box center [145, 96] width 57 height 6
click at [161, 97] on input "$ 65.270,52" at bounding box center [145, 96] width 57 height 6
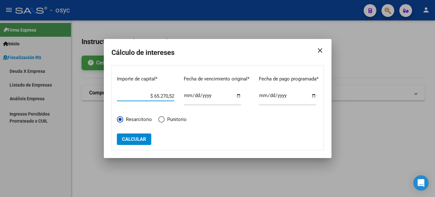
paste input "$ 69.860,52"
type input "$ 69.860,52"
click at [143, 139] on span "Calcular" at bounding box center [134, 139] width 24 height 6
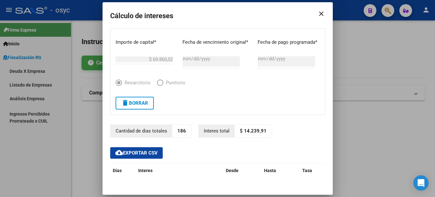
drag, startPoint x: 241, startPoint y: 130, endPoint x: 262, endPoint y: 131, distance: 21.1
click at [262, 131] on p "$ 14.239,91" at bounding box center [253, 131] width 37 height 12
click at [142, 104] on span "delete Borrar" at bounding box center [134, 103] width 27 height 6
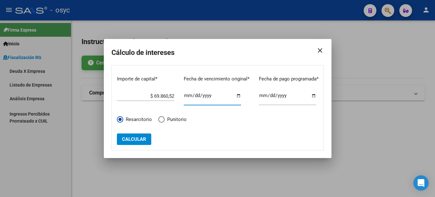
click at [195, 94] on input "[DATE]" at bounding box center [212, 98] width 57 height 10
type input "[DATE]"
click at [164, 100] on div "$ 69.860,52 Ingrese el importe" at bounding box center [145, 94] width 57 height 14
click at [164, 97] on input "$ 69.860,52" at bounding box center [145, 96] width 57 height 6
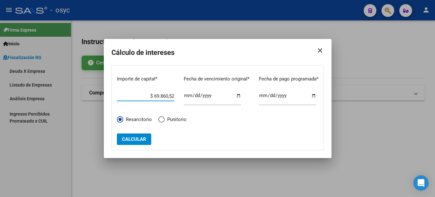
click at [164, 97] on input "$ 69.860,52" at bounding box center [145, 96] width 57 height 6
paste input "$ 65.270,52"
click at [139, 137] on span "Calcular" at bounding box center [134, 139] width 24 height 6
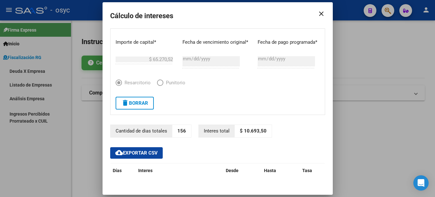
drag, startPoint x: 241, startPoint y: 129, endPoint x: 265, endPoint y: 131, distance: 24.6
click at [265, 131] on p "$ 10.693,50" at bounding box center [253, 131] width 37 height 12
click at [140, 104] on span "delete Borrar" at bounding box center [134, 103] width 27 height 6
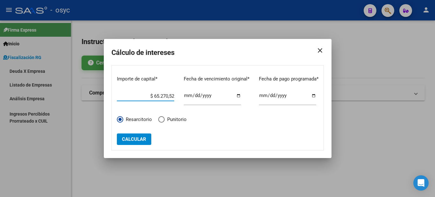
click at [167, 97] on input "$ 65.270,52" at bounding box center [145, 96] width 57 height 6
paste input "$ 65.270,52"
type input "$ 65.270,52"
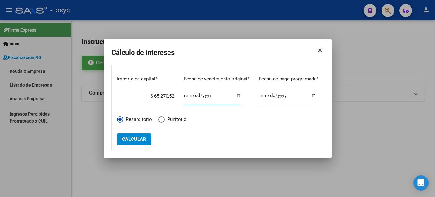
type input "[DATE]"
click at [146, 135] on button "Calcular" at bounding box center [134, 138] width 34 height 11
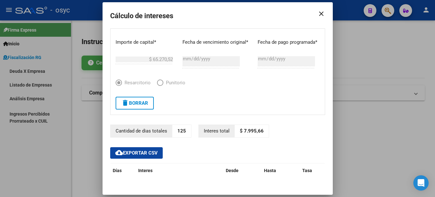
drag, startPoint x: 240, startPoint y: 132, endPoint x: 260, endPoint y: 131, distance: 20.7
click at [260, 131] on p "$ 7.995,66" at bounding box center [252, 131] width 34 height 12
click at [133, 102] on span "delete Borrar" at bounding box center [134, 103] width 27 height 6
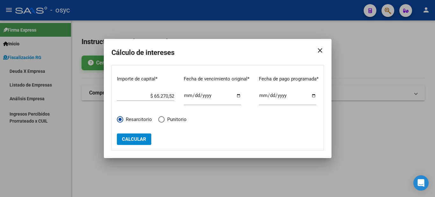
click at [154, 97] on input "$ 65.270,52" at bounding box center [145, 96] width 57 height 6
paste input "$ 65.270,52"
type input "$ 65.270,52"
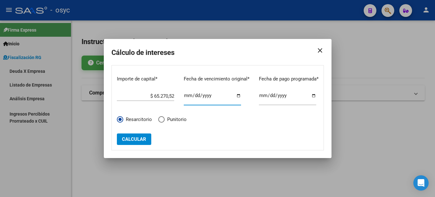
click at [192, 96] on input "[DATE]" at bounding box center [212, 98] width 57 height 10
type input "[DATE]"
click button "Calcular" at bounding box center [134, 138] width 34 height 11
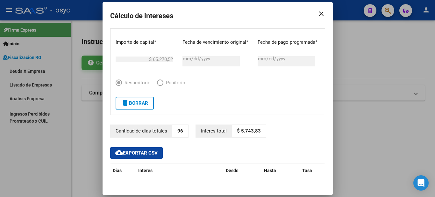
drag, startPoint x: 235, startPoint y: 130, endPoint x: 257, endPoint y: 134, distance: 21.7
click at [257, 134] on p "$ 5.743,83" at bounding box center [249, 131] width 34 height 12
click at [144, 97] on button "delete Borrar" at bounding box center [135, 103] width 38 height 13
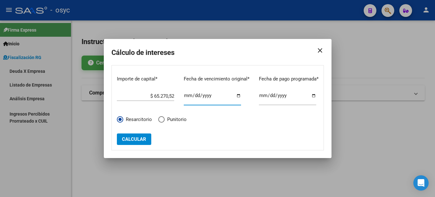
click at [194, 96] on input "[DATE]" at bounding box center [212, 98] width 57 height 10
type input "[DATE]"
click at [161, 97] on input "$ 65.270,52" at bounding box center [145, 96] width 57 height 6
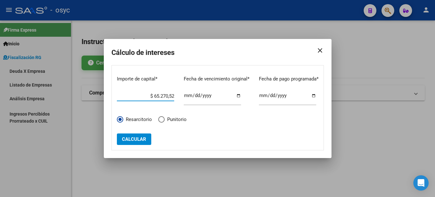
paste input "$ 65.270,52"
type input "$ 65.270,52"
click at [139, 138] on span "Calcular" at bounding box center [134, 139] width 24 height 6
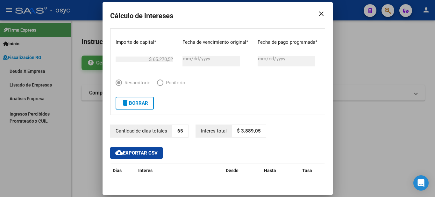
drag, startPoint x: 239, startPoint y: 131, endPoint x: 257, endPoint y: 131, distance: 18.8
click at [257, 131] on p "$ 3.889,05" at bounding box center [249, 131] width 34 height 12
click at [139, 102] on span "delete Borrar" at bounding box center [134, 103] width 27 height 6
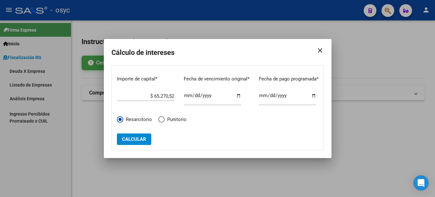
click at [194, 97] on input "[DATE]" at bounding box center [212, 98] width 57 height 10
type input "[DATE]"
click at [170, 97] on input "$ 65.270,52" at bounding box center [145, 96] width 57 height 6
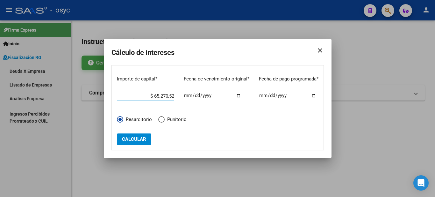
paste input "$ 65.270,52"
type input "$ 65.270,52"
click at [137, 142] on span "Calcular" at bounding box center [134, 139] width 24 height 6
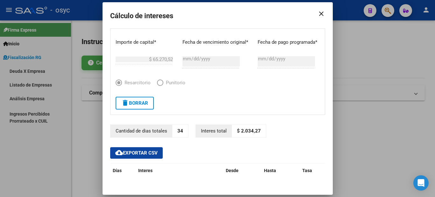
drag, startPoint x: 238, startPoint y: 129, endPoint x: 261, endPoint y: 131, distance: 23.0
click at [261, 131] on p "$ 2.034,27" at bounding box center [249, 131] width 34 height 12
click at [318, 13] on mat-icon "close" at bounding box center [319, 14] width 13 height 18
